Goal: Task Accomplishment & Management: Complete application form

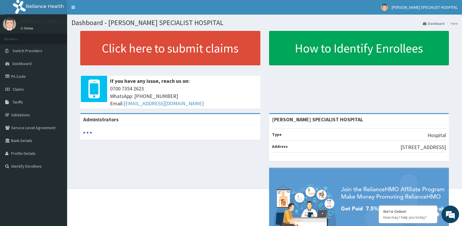
click at [30, 89] on link "Claims" at bounding box center [33, 89] width 67 height 13
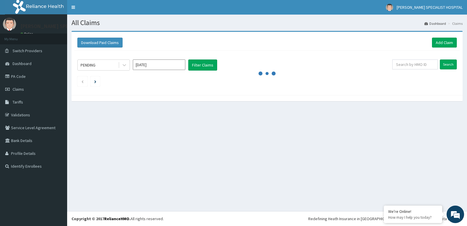
click at [141, 67] on input "Aug 2025" at bounding box center [159, 65] width 53 height 11
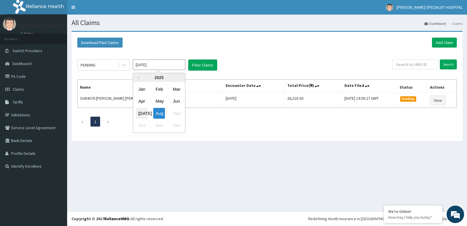
click at [146, 117] on div "[DATE]" at bounding box center [142, 113] width 12 height 11
type input "[DATE]"
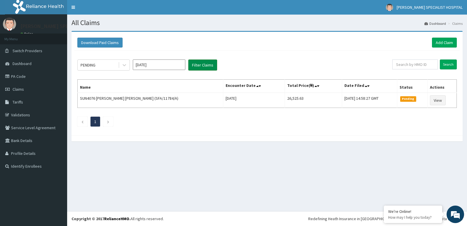
click at [205, 63] on button "Filter Claims" at bounding box center [202, 65] width 29 height 11
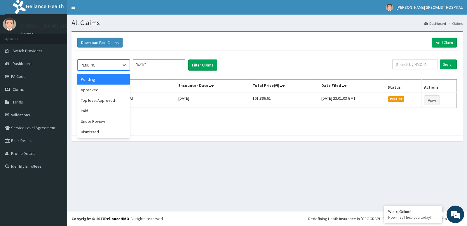
click at [105, 66] on div "PENDING" at bounding box center [98, 64] width 41 height 9
click at [101, 88] on div "Approved" at bounding box center [103, 90] width 53 height 11
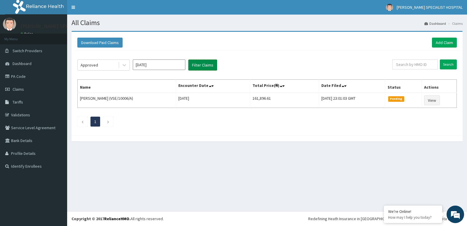
click at [209, 69] on button "Filter Claims" at bounding box center [202, 65] width 29 height 11
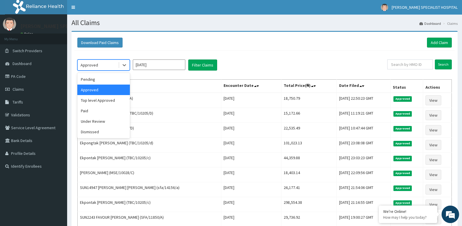
click at [99, 64] on div "Approved" at bounding box center [98, 64] width 41 height 9
click at [89, 82] on div "Pending" at bounding box center [103, 79] width 53 height 11
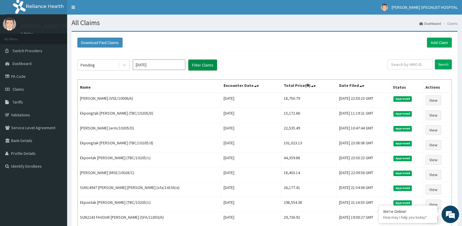
click at [193, 60] on button "Filter Claims" at bounding box center [202, 65] width 29 height 11
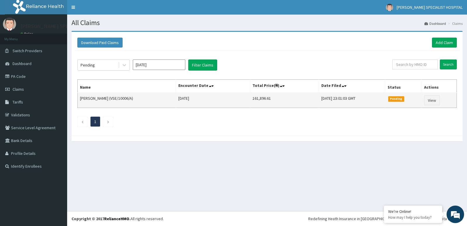
click at [148, 99] on td "JOSEPHINE NDIDIAMAKA (VSE/10006/A)" at bounding box center [127, 100] width 98 height 15
copy td "(VSE/10006/A)"
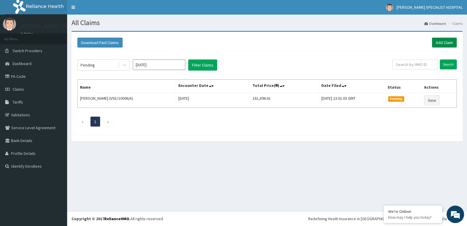
click at [436, 43] on link "Add Claim" at bounding box center [444, 43] width 25 height 10
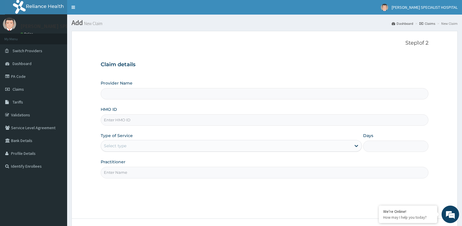
type input "[PERSON_NAME] SPECIALIST HOSPITAL"
click at [162, 122] on input "HMO ID" at bounding box center [265, 119] width 328 height 11
paste input "(VSE/10006/A)"
click at [105, 119] on input "(VSE/10006/A" at bounding box center [265, 119] width 328 height 11
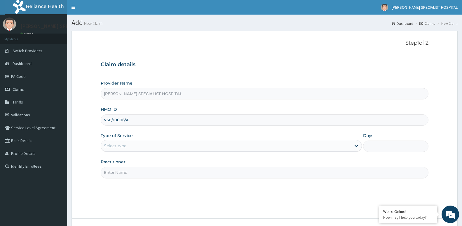
type input "VSE/10006/A"
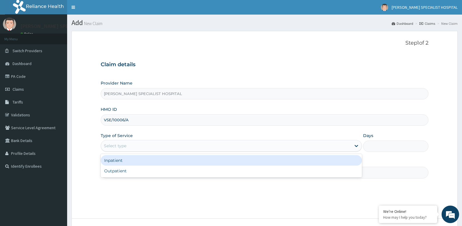
click at [108, 147] on div "Select type" at bounding box center [115, 146] width 22 height 6
click at [113, 161] on div "Inpatient" at bounding box center [231, 160] width 261 height 11
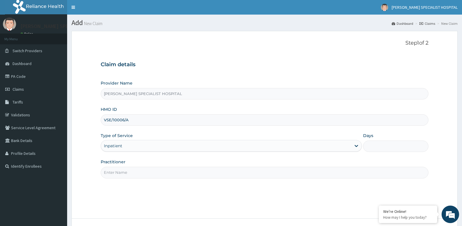
click at [380, 150] on input "Days" at bounding box center [395, 146] width 65 height 11
type input "2"
click at [254, 175] on input "Practitioner" at bounding box center [265, 172] width 328 height 11
type input "d"
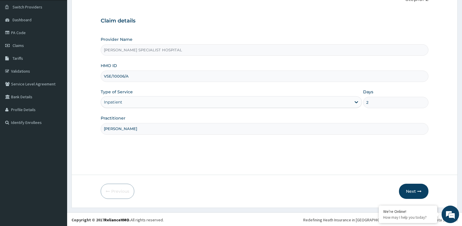
scroll to position [45, 0]
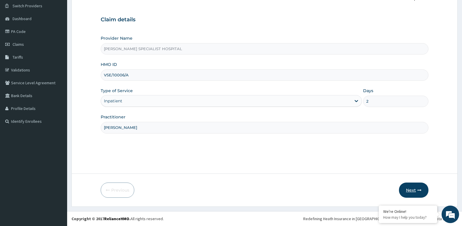
type input "DR JOHN"
click at [412, 189] on button "Next" at bounding box center [413, 190] width 29 height 15
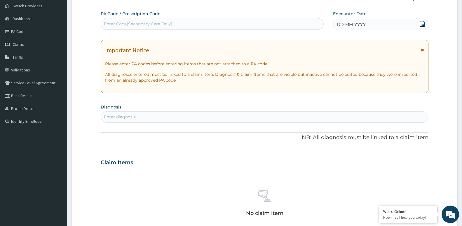
click at [221, 30] on div "Enter Code(Secondary Care Only)" at bounding box center [212, 24] width 223 height 12
paste input "PA/78E14B"
type input "PA/78E14B"
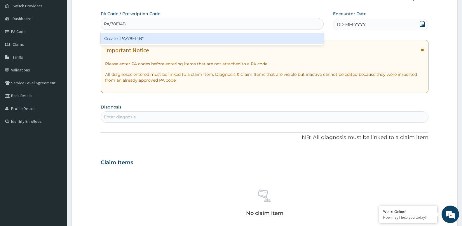
click at [223, 34] on div "Create "PA/78E14B"" at bounding box center [212, 38] width 223 height 11
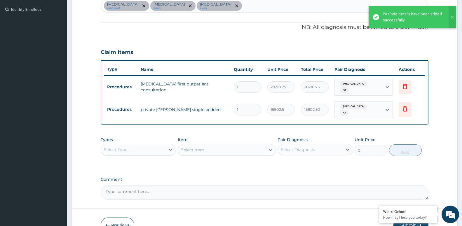
scroll to position [192, 0]
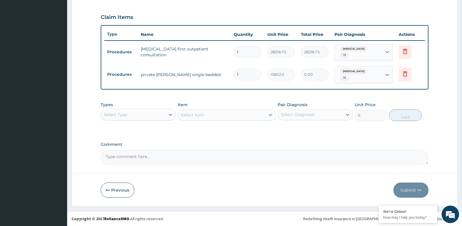
type input "0.00"
type input "1"
type input "15802.50"
click at [405, 189] on button "Submit" at bounding box center [410, 190] width 35 height 15
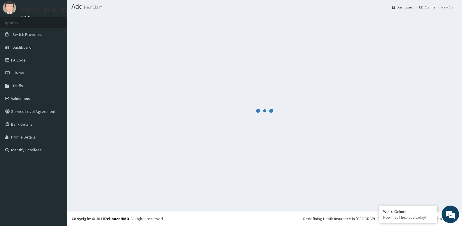
scroll to position [16, 0]
click at [405, 189] on div at bounding box center [265, 111] width 386 height 192
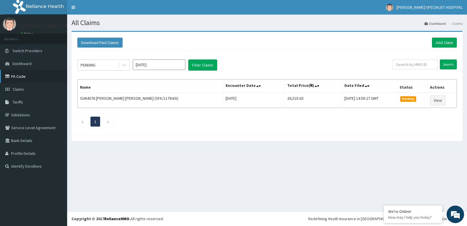
click at [29, 74] on link "PA Code" at bounding box center [33, 76] width 67 height 13
click at [147, 110] on div "[DATE]" at bounding box center [142, 113] width 12 height 11
type input "[DATE]"
click at [195, 67] on button "Filter Claims" at bounding box center [202, 65] width 29 height 11
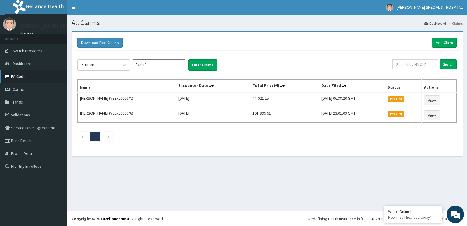
click at [27, 73] on link "PA Code" at bounding box center [33, 76] width 67 height 13
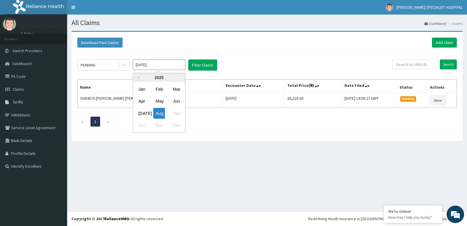
click at [155, 60] on input "[DATE]" at bounding box center [159, 65] width 53 height 11
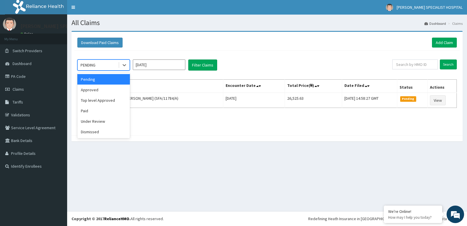
click at [104, 60] on div "PENDING" at bounding box center [103, 65] width 53 height 11
click at [102, 90] on div "Approved" at bounding box center [103, 90] width 53 height 11
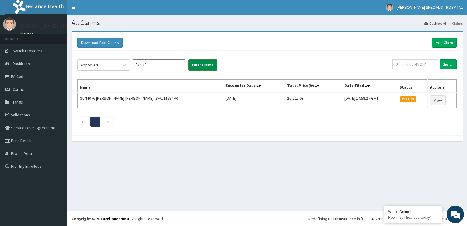
click at [202, 63] on button "Filter Claims" at bounding box center [202, 65] width 29 height 11
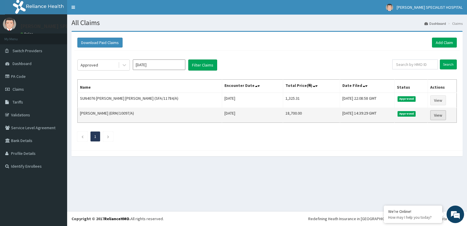
click at [433, 115] on link "View" at bounding box center [438, 115] width 16 height 10
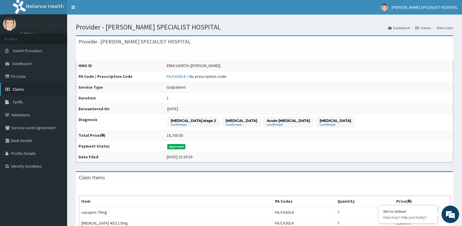
click at [18, 86] on link "Claims" at bounding box center [33, 89] width 67 height 13
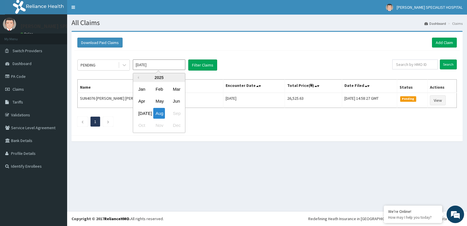
click at [154, 69] on input "[DATE]" at bounding box center [159, 65] width 53 height 11
click at [144, 112] on div "[DATE]" at bounding box center [142, 113] width 12 height 11
type input "[DATE]"
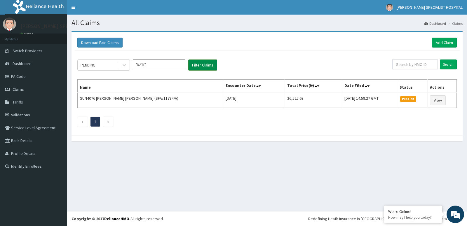
click at [201, 69] on button "Filter Claims" at bounding box center [202, 65] width 29 height 11
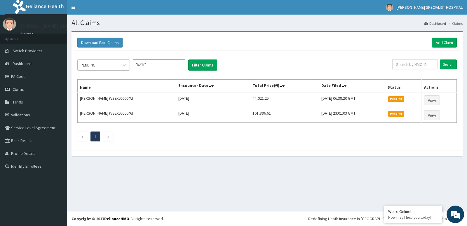
click at [114, 61] on div "PENDING" at bounding box center [98, 64] width 41 height 9
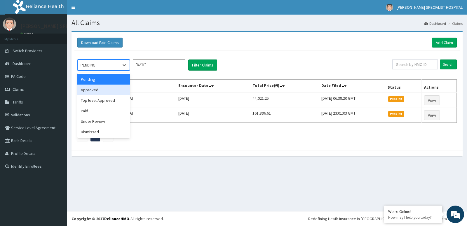
drag, startPoint x: 96, startPoint y: 90, endPoint x: 97, endPoint y: 88, distance: 3.0
click at [96, 90] on div "Approved" at bounding box center [103, 90] width 53 height 11
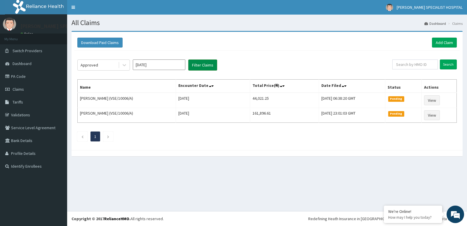
click at [202, 67] on button "Filter Claims" at bounding box center [202, 65] width 29 height 11
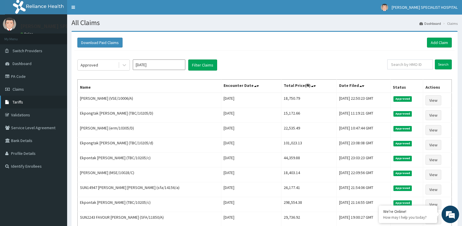
click at [43, 97] on link "Tariffs" at bounding box center [33, 102] width 67 height 13
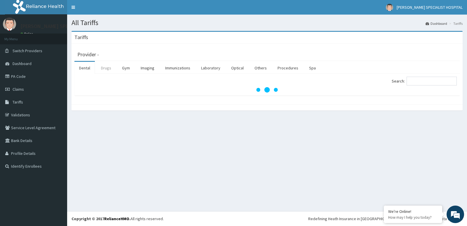
click at [107, 69] on link "Drugs" at bounding box center [106, 68] width 20 height 12
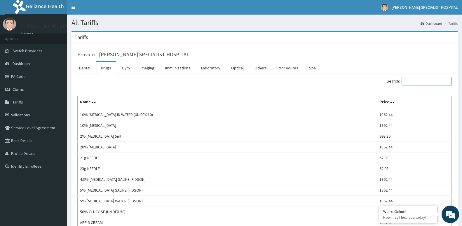
click at [418, 80] on input "Search:" at bounding box center [427, 81] width 50 height 9
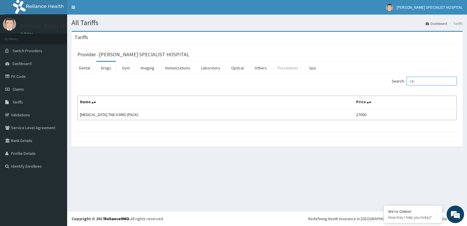
type input "C"
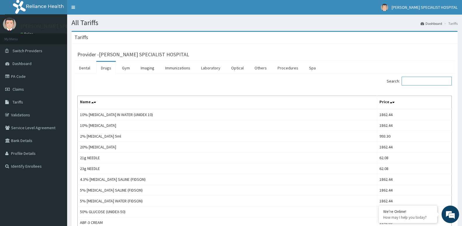
click at [435, 81] on input "Search:" at bounding box center [427, 81] width 50 height 9
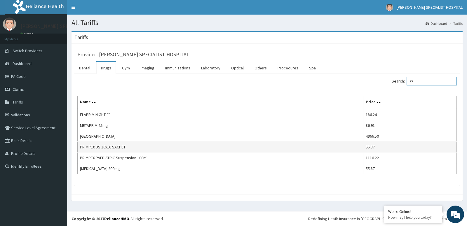
type input "P"
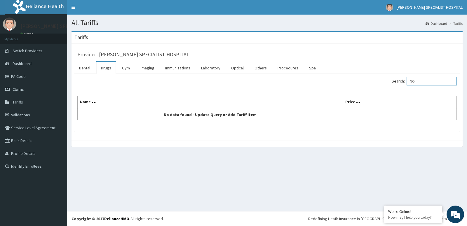
type input "N"
type input "P"
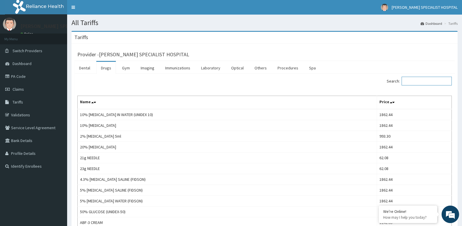
type input "T"
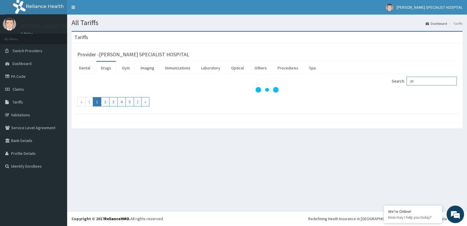
type input "\"
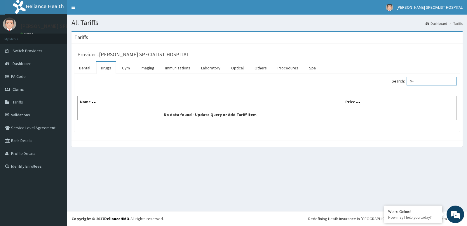
type input "M"
type input "2"
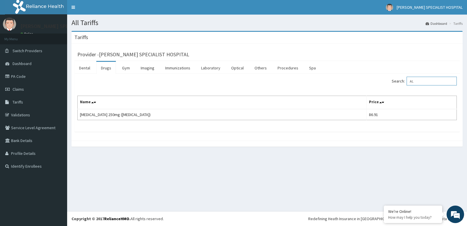
type input "A"
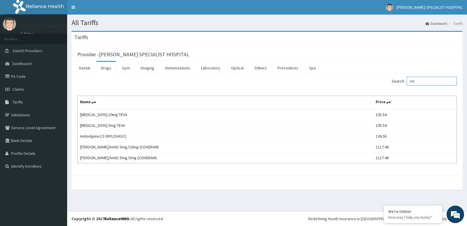
type input "A"
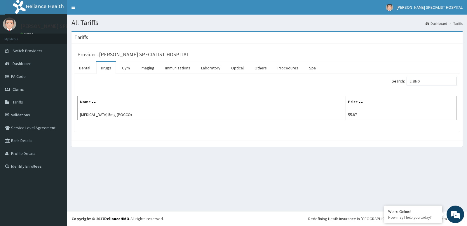
click at [437, 77] on div "Search: LISINO Name Price [MEDICAL_DATA] 5mg (POCCO) 55.87" at bounding box center [266, 103] width 385 height 58
drag, startPoint x: 432, startPoint y: 84, endPoint x: 436, endPoint y: 82, distance: 4.6
click at [436, 82] on input "LISINO" at bounding box center [432, 81] width 50 height 9
type input "L"
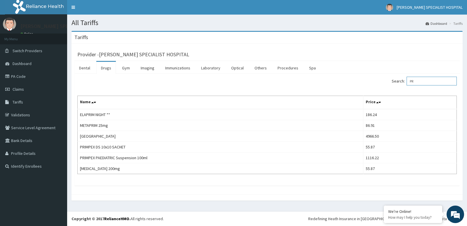
type input "P"
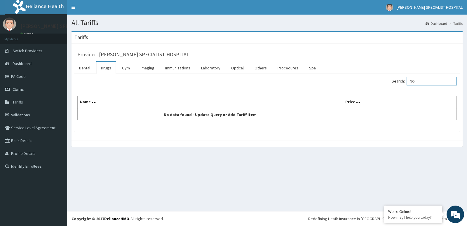
type input "N"
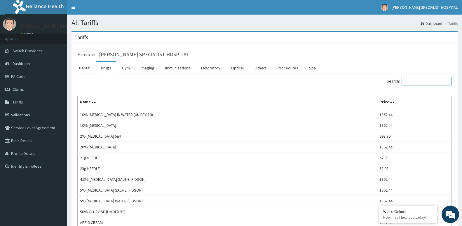
click at [428, 84] on input "Search:" at bounding box center [427, 81] width 50 height 9
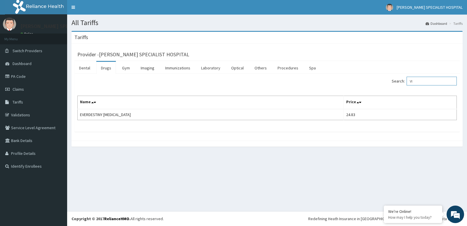
type input "V"
type input "LEXO"
click at [204, 69] on link "Laboratory" at bounding box center [210, 68] width 29 height 12
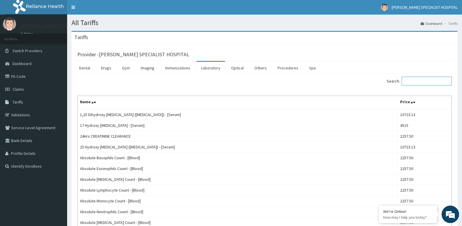
click at [417, 84] on input "Search:" at bounding box center [427, 81] width 50 height 9
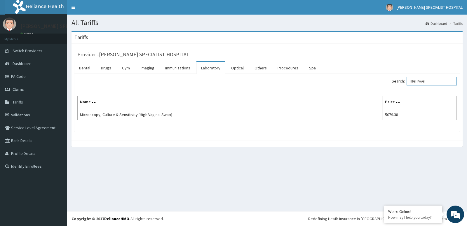
type input "HIGH VAGI"
click at [109, 65] on link "Drugs" at bounding box center [106, 68] width 20 height 12
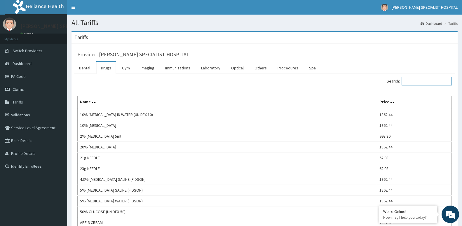
click at [413, 81] on input "Search:" at bounding box center [427, 81] width 50 height 9
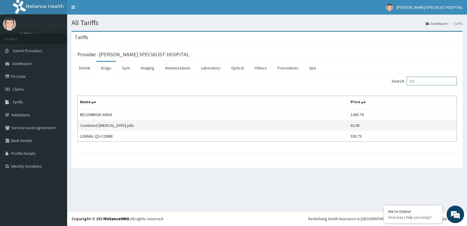
type input "C"
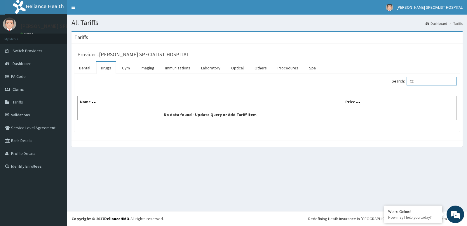
type input "C"
type input "O"
type input "I"
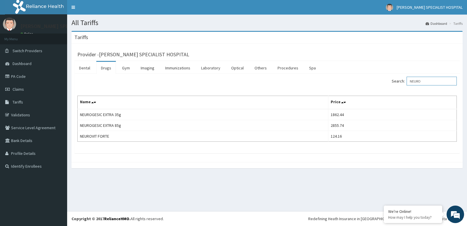
type input "NEURO"
click at [276, 69] on link "Procedures" at bounding box center [288, 68] width 30 height 12
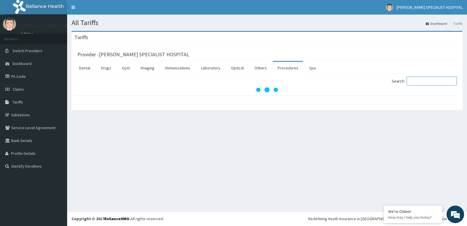
click at [426, 84] on input "Search:" at bounding box center [432, 81] width 50 height 9
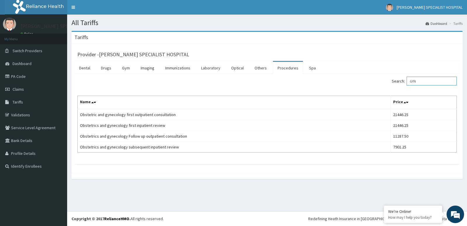
type input "GYN"
click at [34, 77] on link "PA Code" at bounding box center [33, 76] width 67 height 13
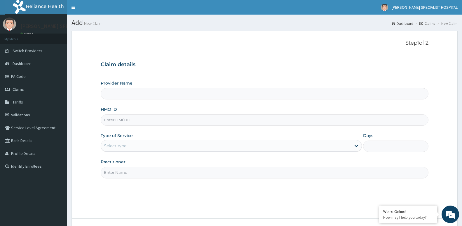
type input "[PERSON_NAME] SPECIALIST HOSPITAL"
paste input "VSE/10006/A"
type input "VSE/10006/A"
click at [211, 149] on div "Select type" at bounding box center [226, 145] width 250 height 9
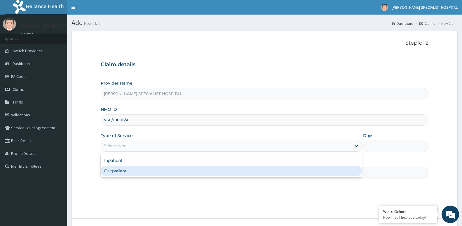
click at [210, 169] on div "Outpatient" at bounding box center [231, 171] width 261 height 11
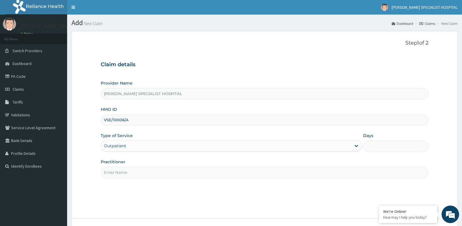
type input "1"
click at [210, 169] on input "Practitioner" at bounding box center [265, 172] width 328 height 11
type input "d"
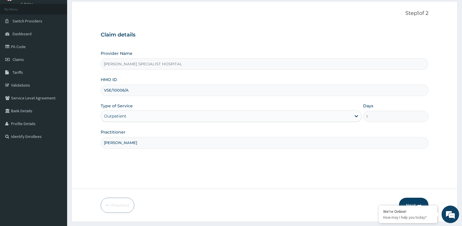
scroll to position [45, 0]
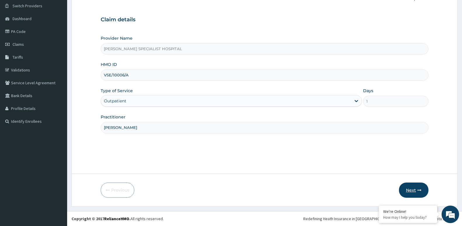
type input "[PERSON_NAME]"
click at [418, 188] on button "Next" at bounding box center [413, 190] width 29 height 15
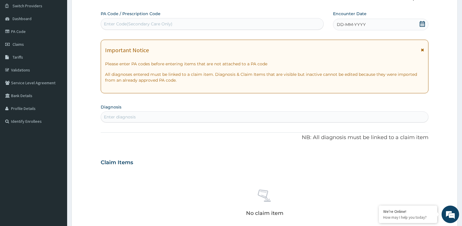
drag, startPoint x: 266, startPoint y: 8, endPoint x: 264, endPoint y: 16, distance: 8.1
click at [264, 14] on div "Step 2 of 2 PA Code / Prescription Code Enter Code(Secondary Care Only) Encount…" at bounding box center [265, 154] width 328 height 318
click at [263, 20] on div "Enter Code(Secondary Care Only)" at bounding box center [212, 23] width 222 height 9
paste input "PA/8C8569"
type input "PA/8C8569"
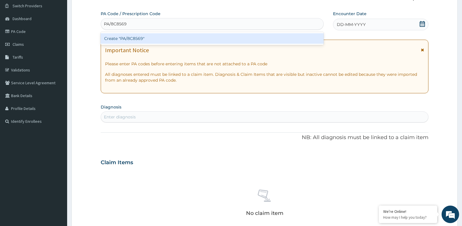
click at [252, 35] on div "Create "PA/8C8569"" at bounding box center [212, 38] width 223 height 11
